Goal: Browse casually

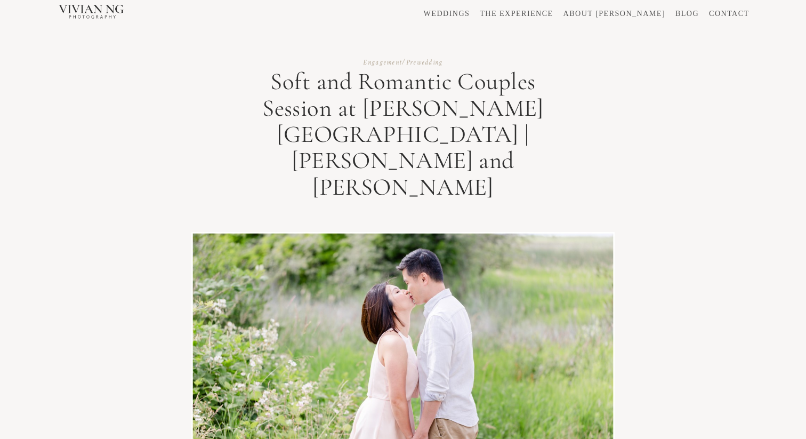
click at [470, 14] on link "WEDDINGS" at bounding box center [447, 13] width 46 height 7
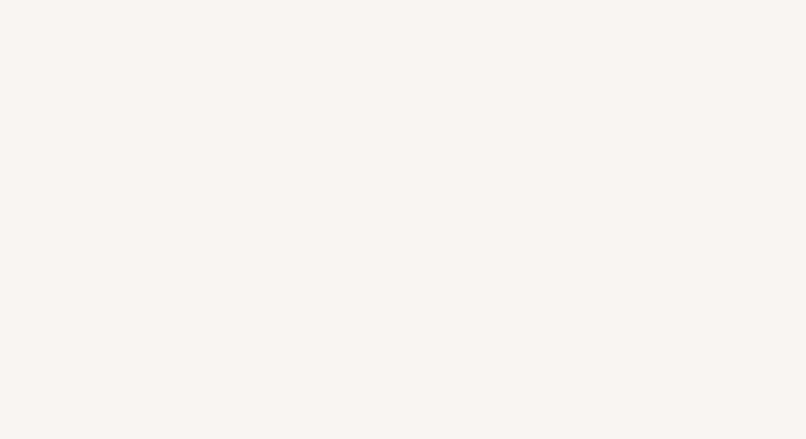
scroll to position [9587, 0]
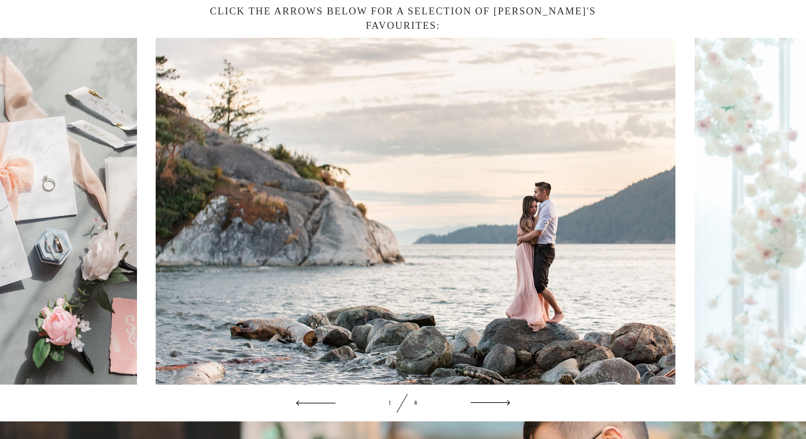
scroll to position [1409, 0]
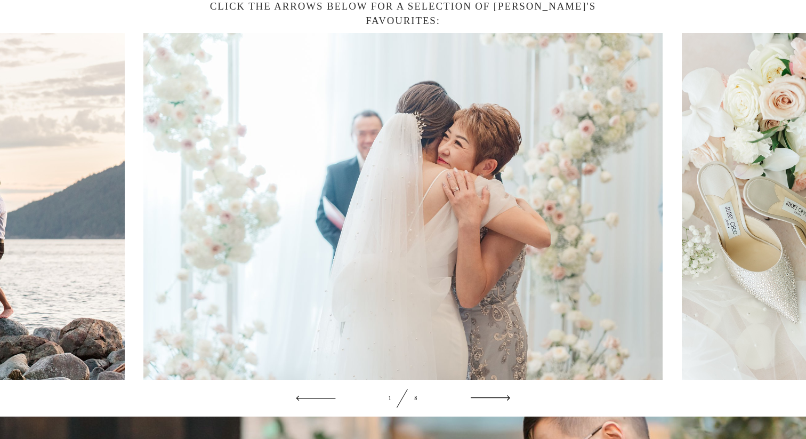
click at [494, 396] on icon at bounding box center [489, 397] width 43 height 14
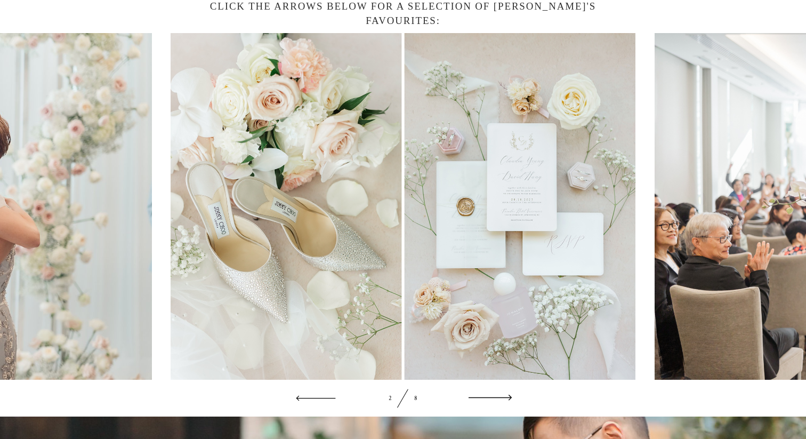
click at [494, 396] on icon at bounding box center [489, 397] width 43 height 14
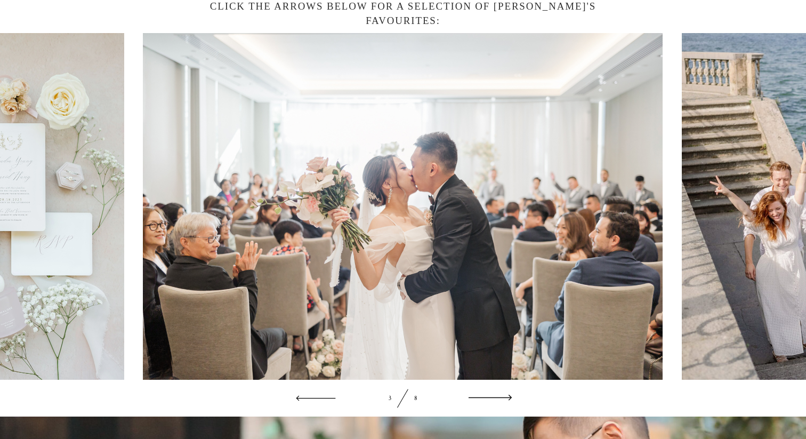
click at [495, 396] on icon at bounding box center [489, 397] width 43 height 14
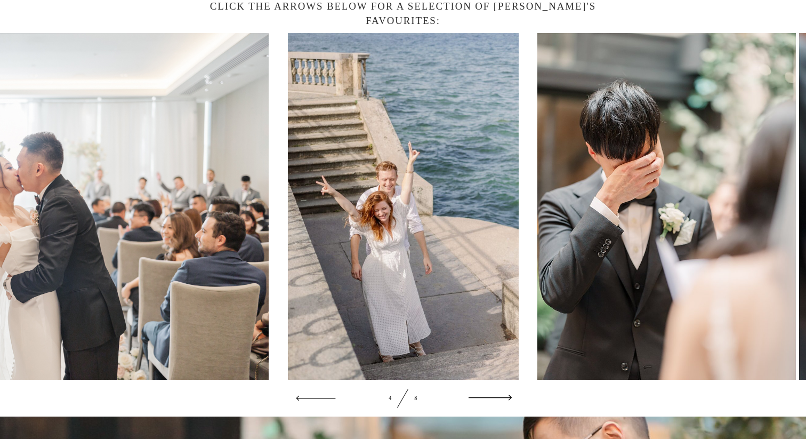
click at [495, 396] on icon at bounding box center [489, 397] width 43 height 14
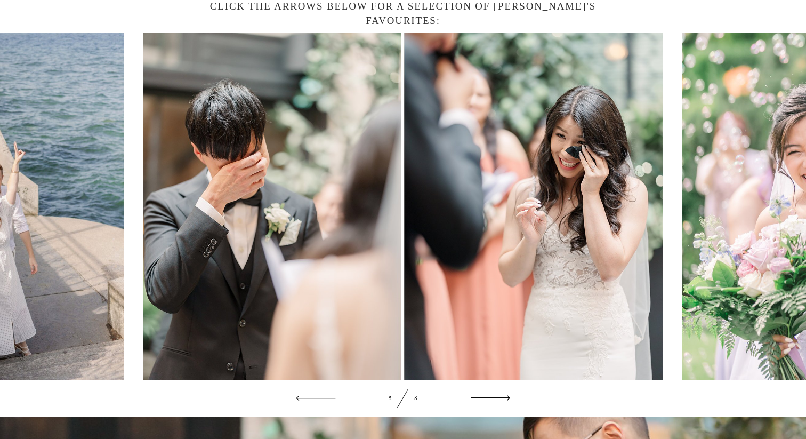
click at [502, 274] on img at bounding box center [403, 206] width 520 height 346
click at [313, 396] on icon at bounding box center [315, 397] width 43 height 14
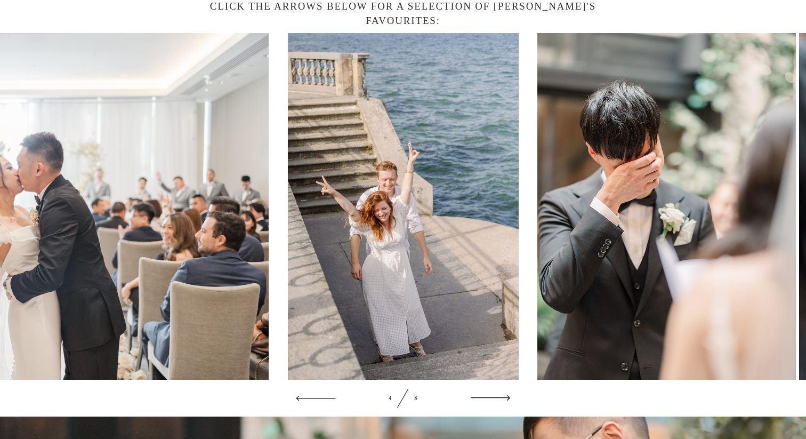
click at [578, 325] on img at bounding box center [797, 206] width 520 height 346
click at [607, 311] on img at bounding box center [797, 206] width 520 height 346
click at [482, 398] on icon at bounding box center [489, 397] width 43 height 14
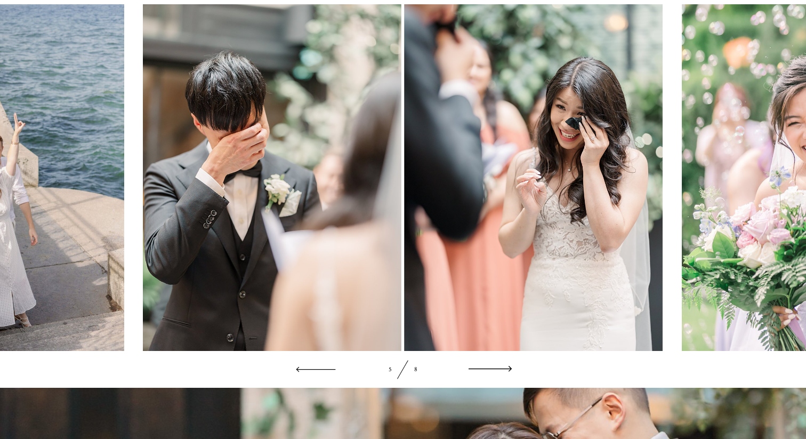
scroll to position [1401, 0]
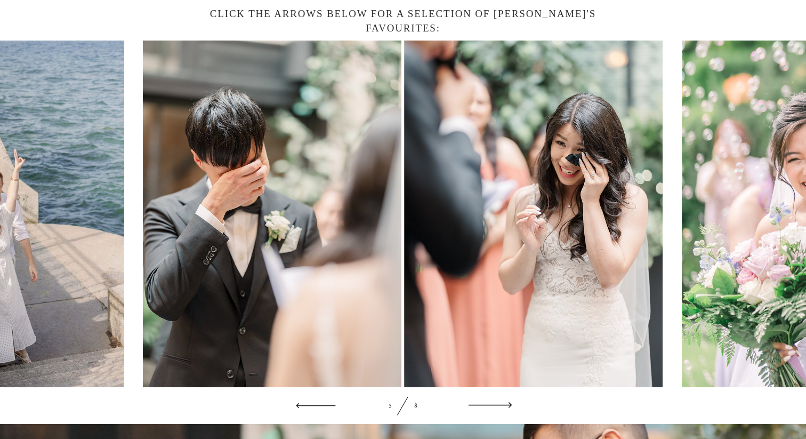
click at [496, 403] on icon at bounding box center [489, 405] width 43 height 14
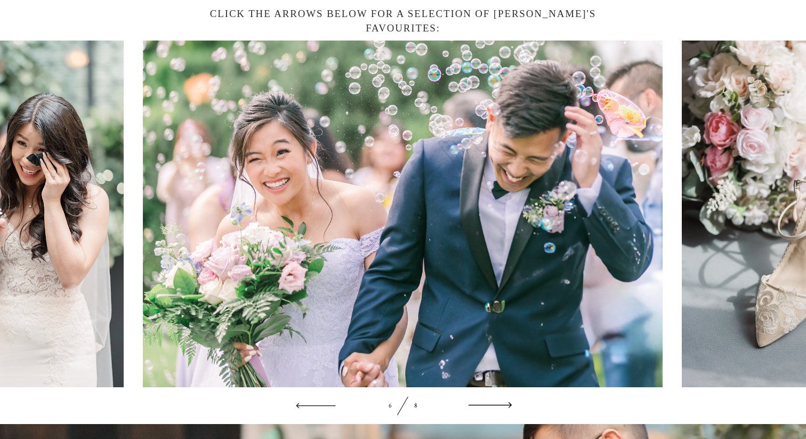
click at [496, 403] on icon at bounding box center [489, 405] width 43 height 14
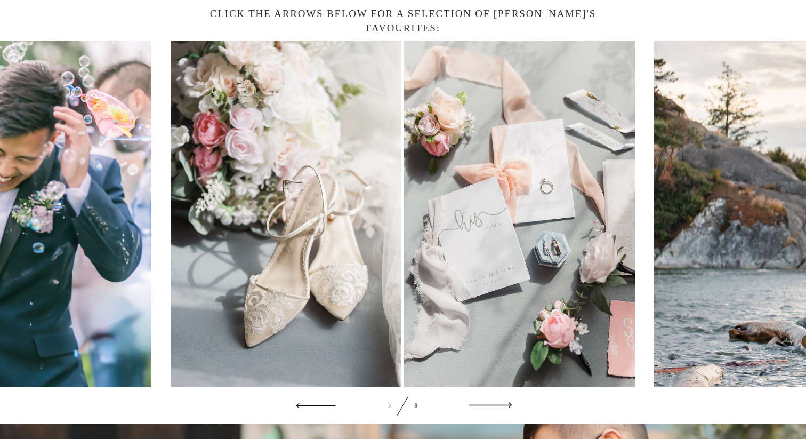
click at [496, 403] on icon at bounding box center [489, 405] width 43 height 14
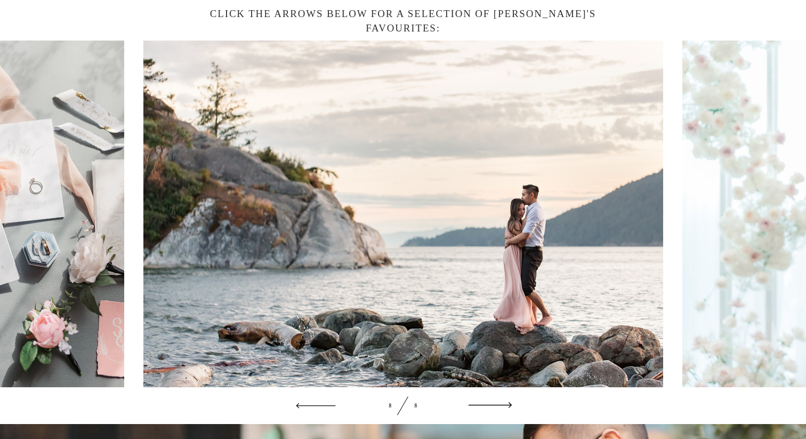
click at [496, 403] on icon at bounding box center [489, 405] width 43 height 14
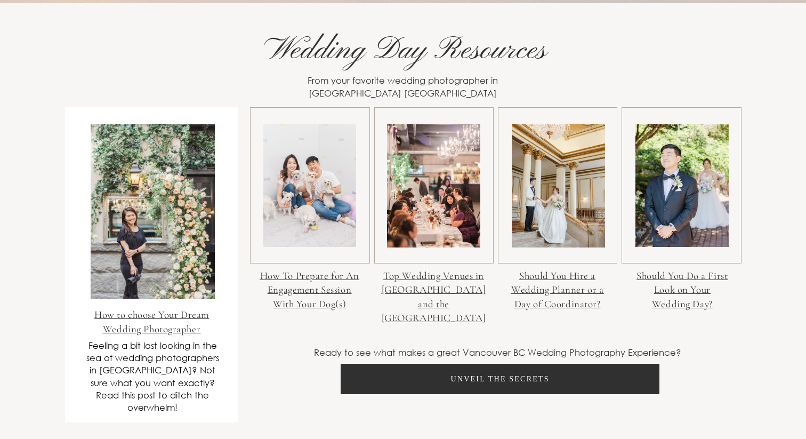
scroll to position [4169, 0]
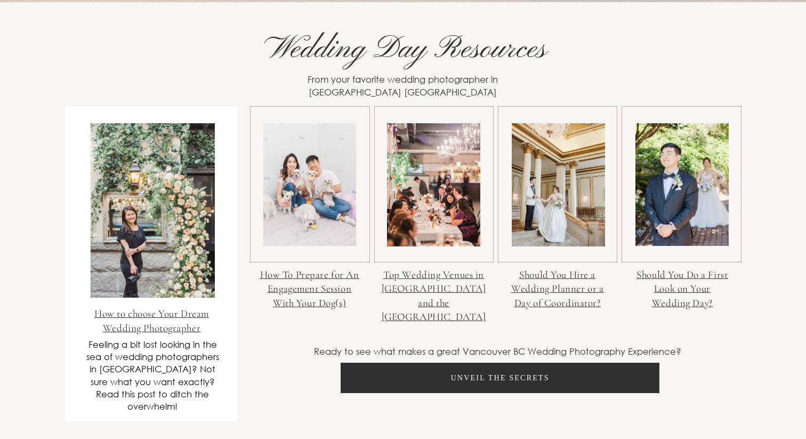
click at [157, 266] on link at bounding box center [153, 210] width 125 height 174
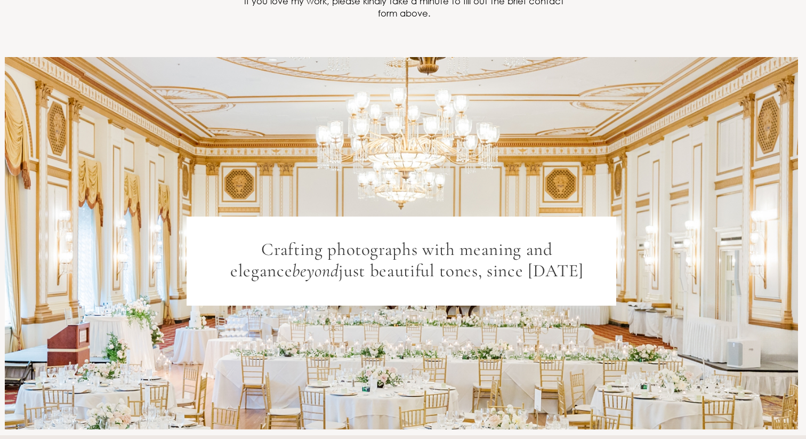
scroll to position [8352, 0]
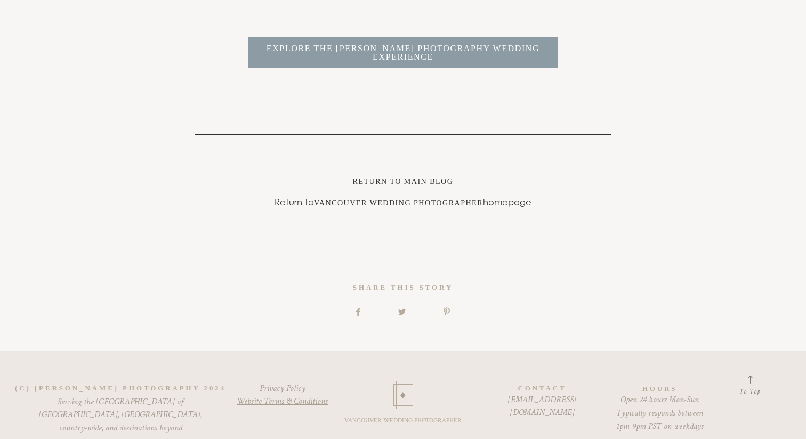
scroll to position [5859, 0]
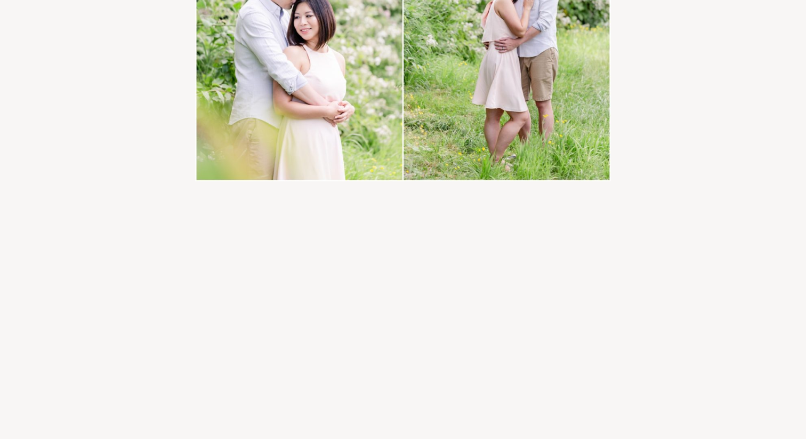
scroll to position [979, 0]
